Goal: Task Accomplishment & Management: Manage account settings

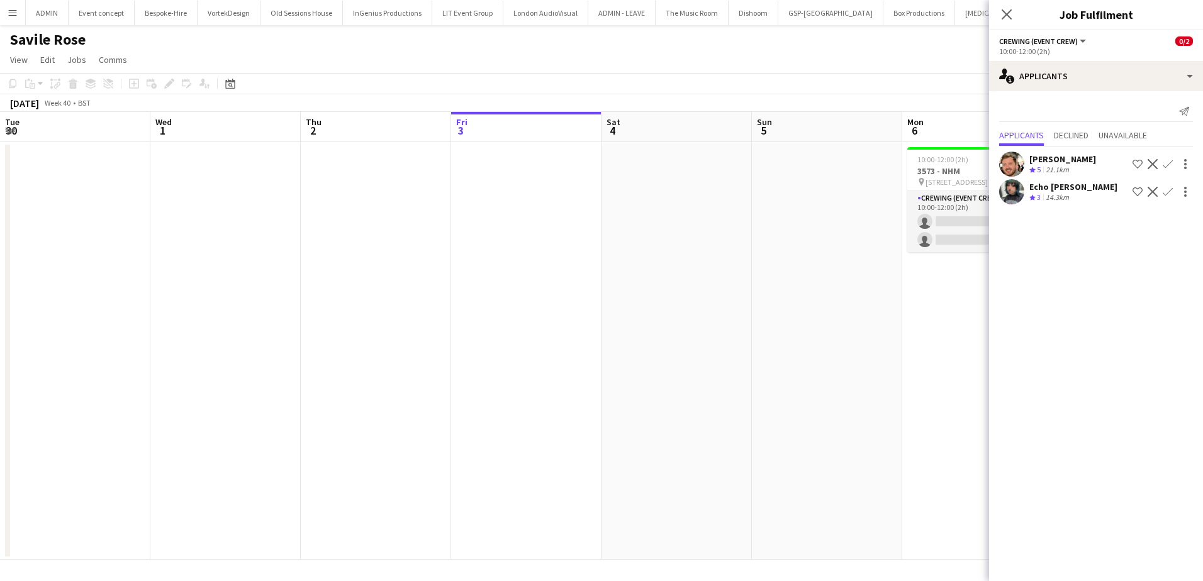
scroll to position [0, 433]
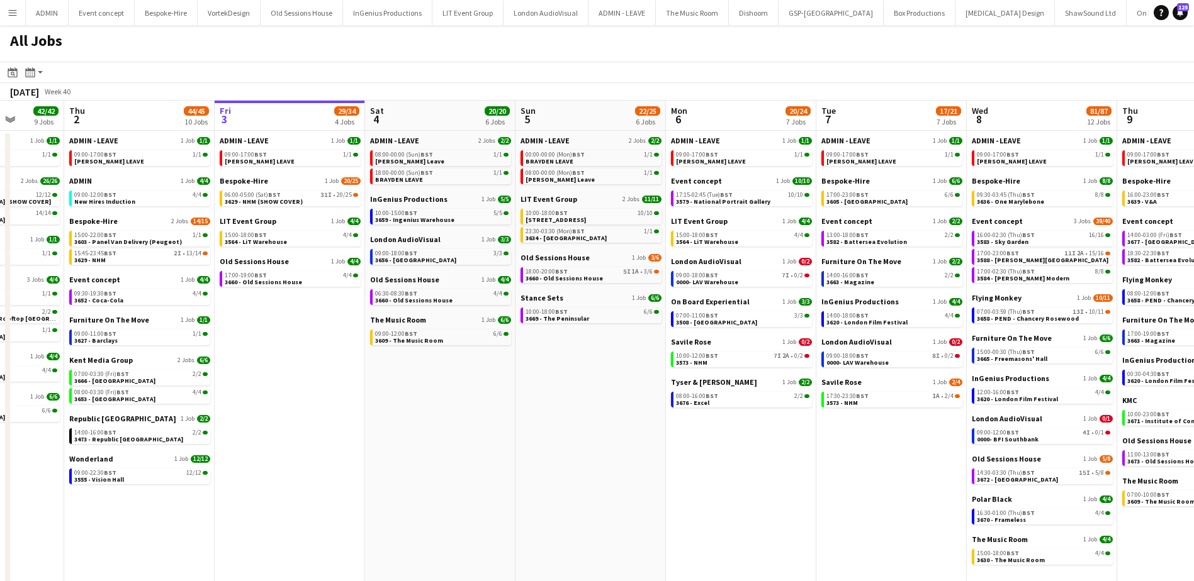
scroll to position [0, 386]
drag, startPoint x: 214, startPoint y: 365, endPoint x: 278, endPoint y: 370, distance: 64.4
click at [278, 370] on app-calendar-viewport "Mon 29 30/30 7 Jobs Tue 30 62/62 12 Jobs Wed 1 42/42 9 Jobs Thu 2 44/45 10 Jobs…" at bounding box center [597, 351] width 1194 height 500
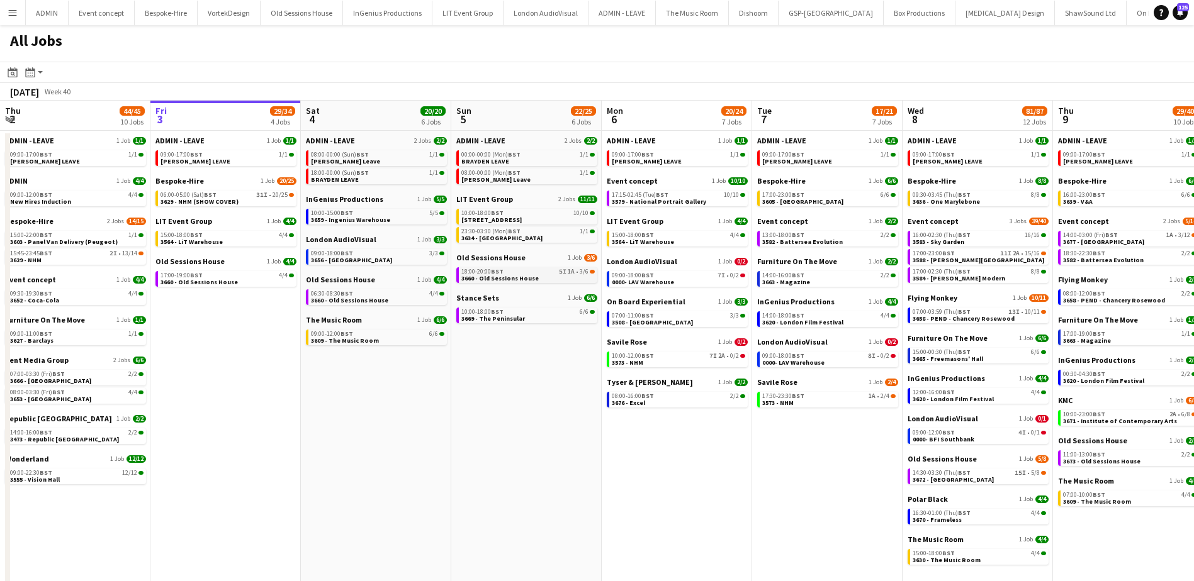
click at [519, 272] on div "18:00-20:00 BST 5I 1A • 3/6" at bounding box center [527, 272] width 133 height 6
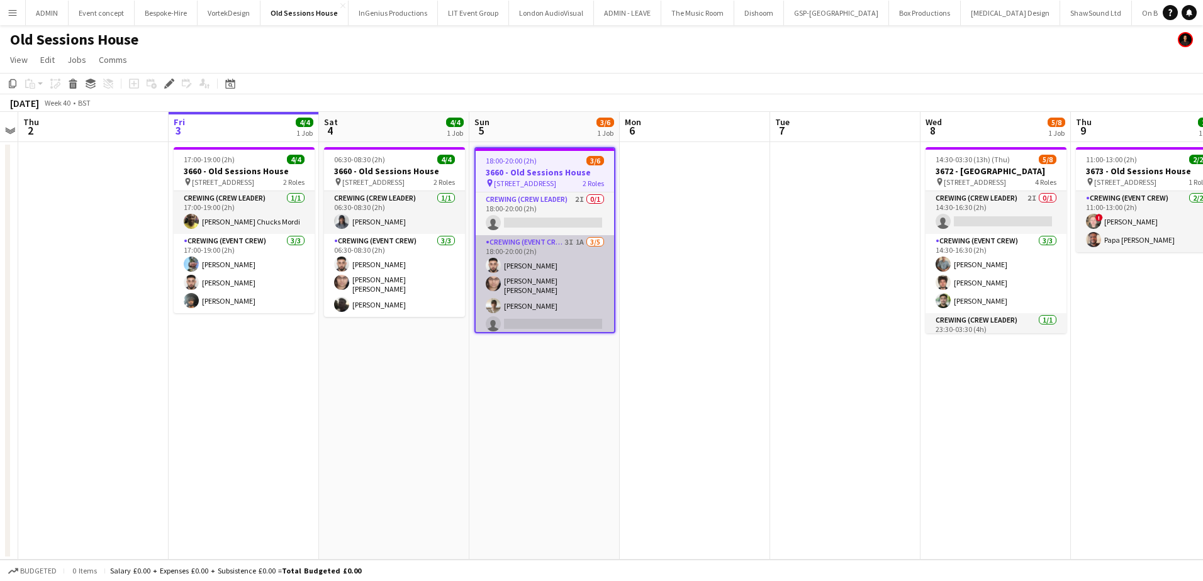
click at [582, 305] on app-card-role "Crewing (Event Crew) 3I 1A 3/5 18:00-20:00 (2h) Caleb Caffoor Ells Jones Nasos …" at bounding box center [545, 295] width 138 height 120
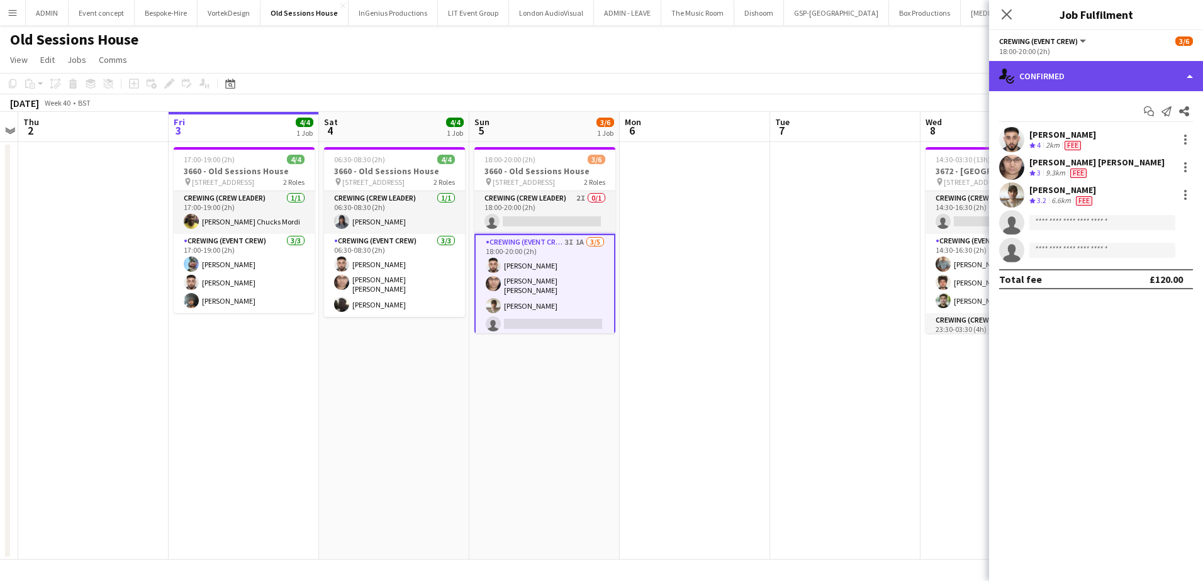
click at [1133, 68] on div "single-neutral-actions-check-2 Confirmed" at bounding box center [1096, 76] width 214 height 30
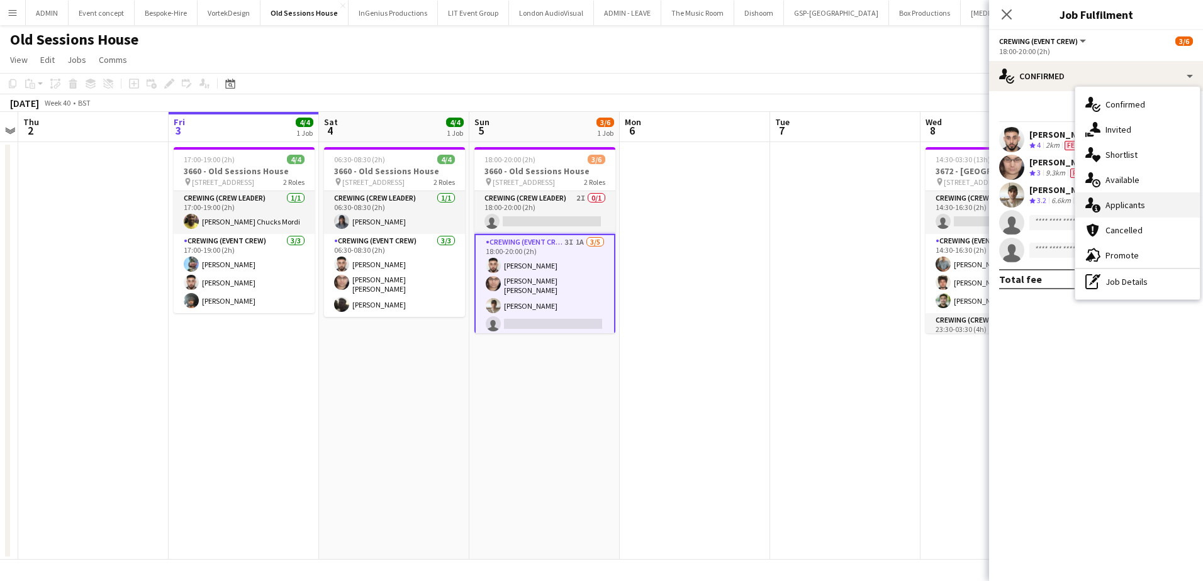
click at [1136, 203] on span "Applicants" at bounding box center [1126, 204] width 40 height 11
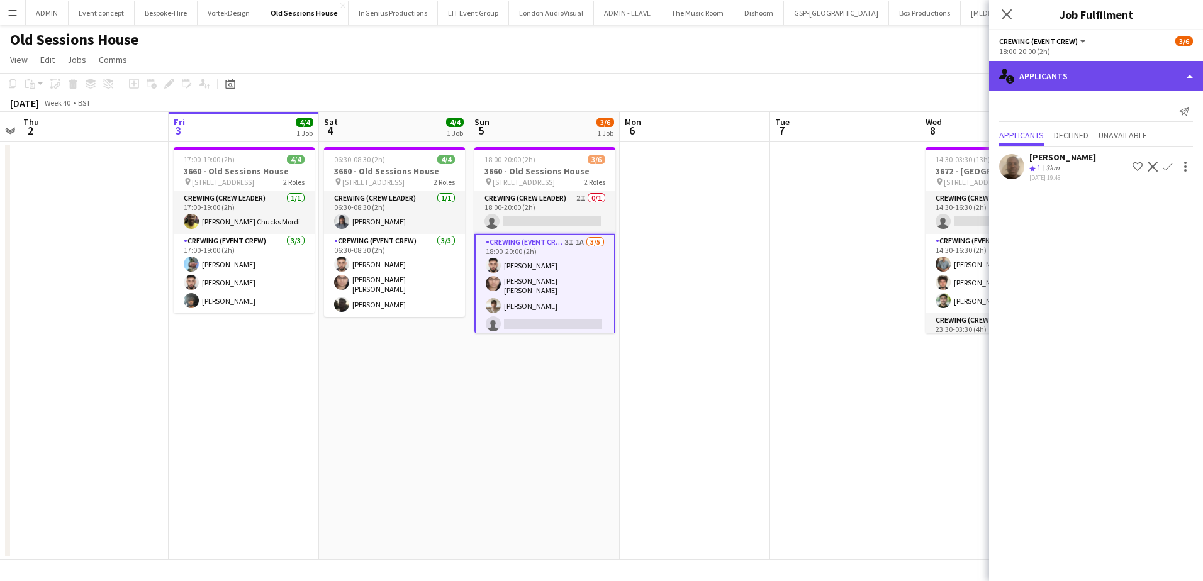
click at [1134, 68] on div "single-neutral-actions-information Applicants" at bounding box center [1096, 76] width 214 height 30
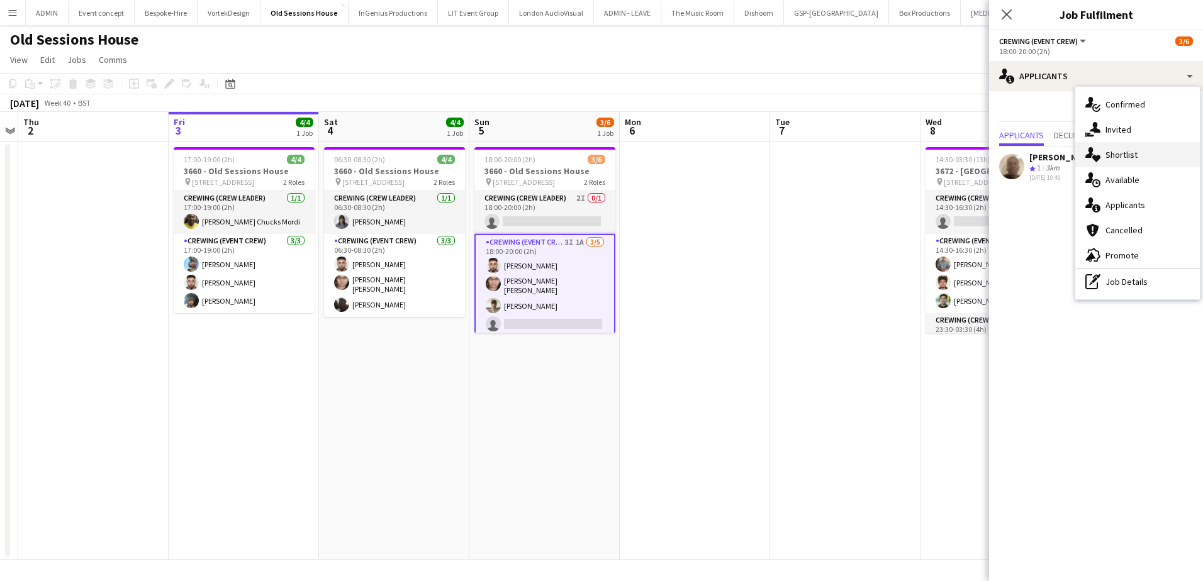
click at [1134, 144] on div "single-neutral-actions-heart Shortlist" at bounding box center [1137, 154] width 125 height 25
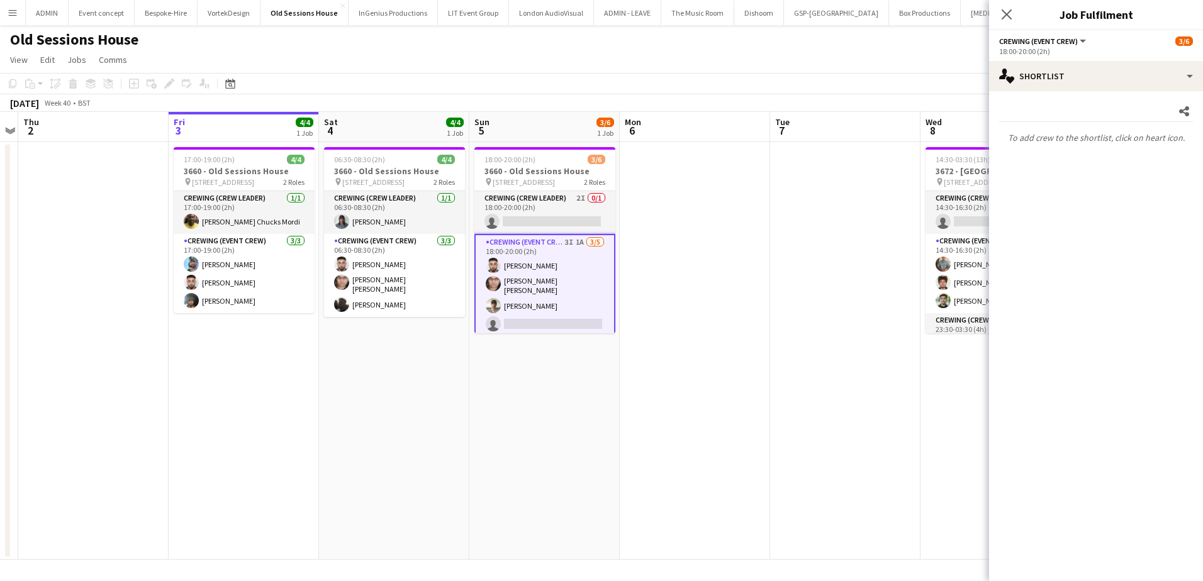
click at [889, 181] on app-date-cell at bounding box center [845, 351] width 150 height 418
